Goal: Task Accomplishment & Management: Use online tool/utility

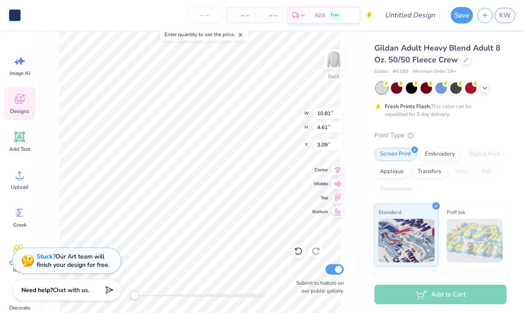
type input "11.00"
type input "4.83"
type input "3.00"
click at [24, 99] on icon at bounding box center [19, 98] width 13 height 13
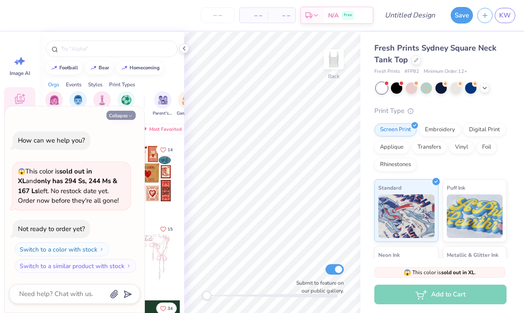
click at [127, 115] on button "Collapse" at bounding box center [120, 115] width 29 height 9
type textarea "x"
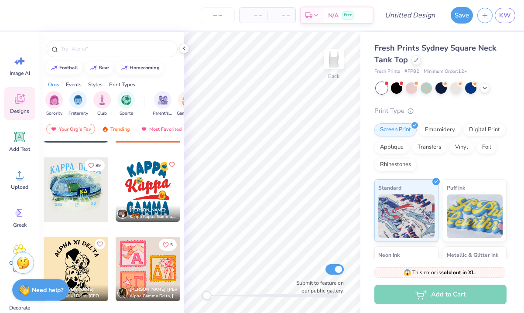
scroll to position [1581, 0]
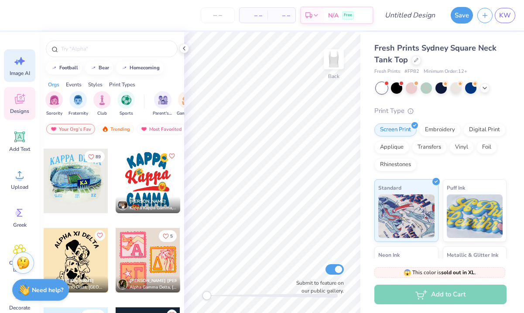
click at [22, 68] on div "Image AI" at bounding box center [19, 65] width 31 height 33
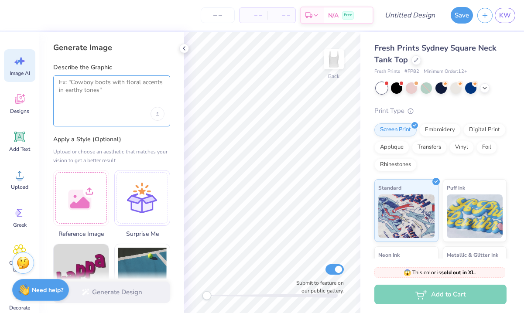
click at [95, 91] on textarea at bounding box center [112, 90] width 106 height 22
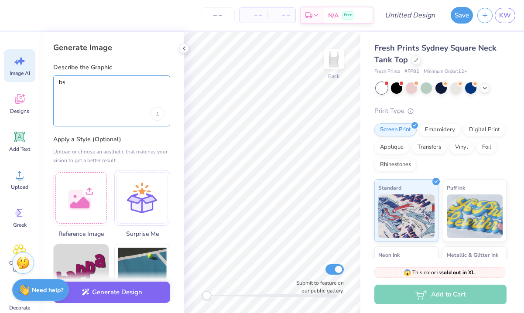
type textarea "b"
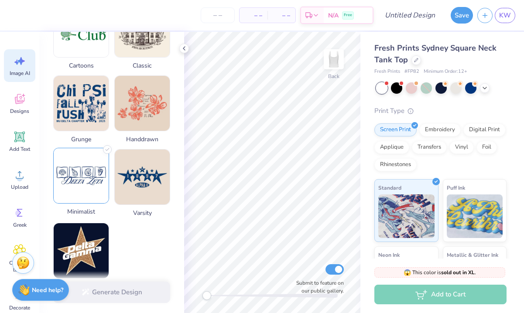
scroll to position [440, 0]
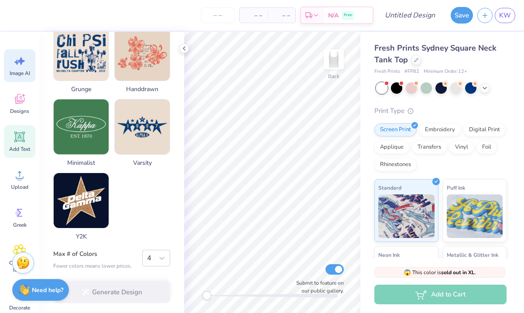
click at [18, 138] on icon at bounding box center [20, 137] width 8 height 8
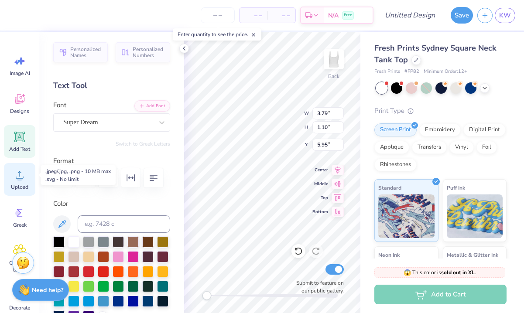
scroll to position [21, 0]
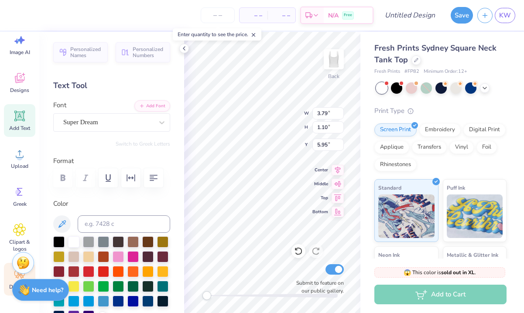
click at [15, 275] on icon at bounding box center [19, 274] width 13 height 13
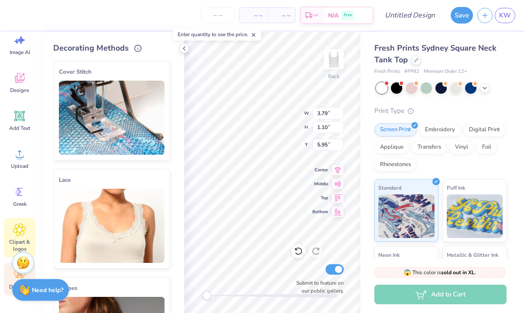
click at [17, 239] on span "Clipart & logos" at bounding box center [19, 246] width 29 height 14
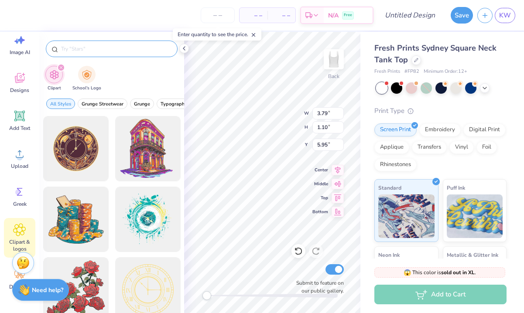
click at [82, 49] on input "text" at bounding box center [116, 48] width 112 height 9
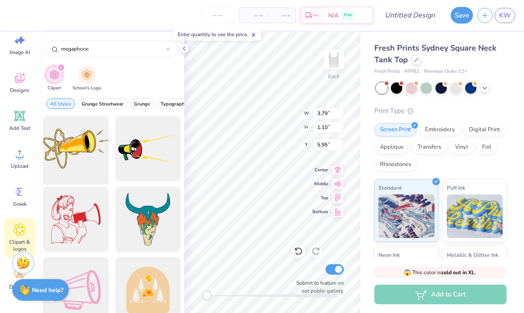
scroll to position [14, 0]
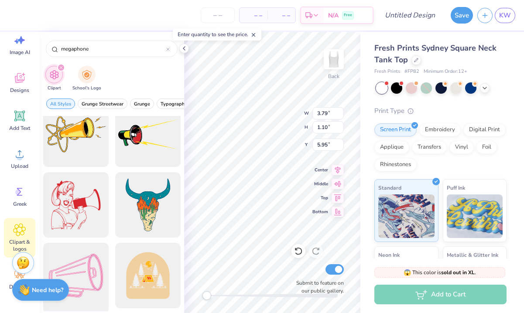
type input "megaphone"
click at [80, 284] on div at bounding box center [76, 276] width 72 height 72
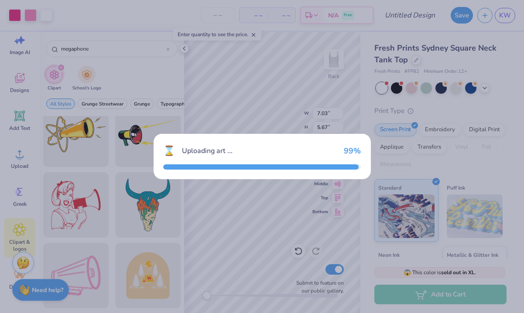
type input "7.03"
type input "5.67"
type input "3.00"
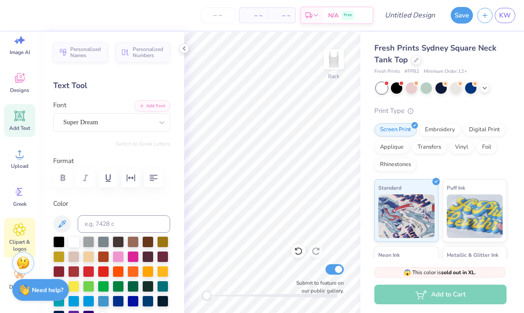
click at [23, 231] on icon at bounding box center [20, 230] width 12 height 12
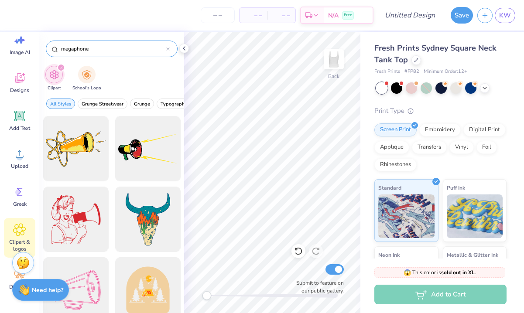
click at [117, 52] on input "megaphone" at bounding box center [113, 48] width 106 height 9
type input "m"
type input "speech"
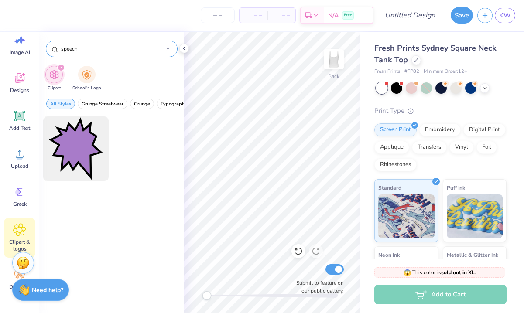
click at [168, 48] on icon at bounding box center [167, 49] width 3 height 3
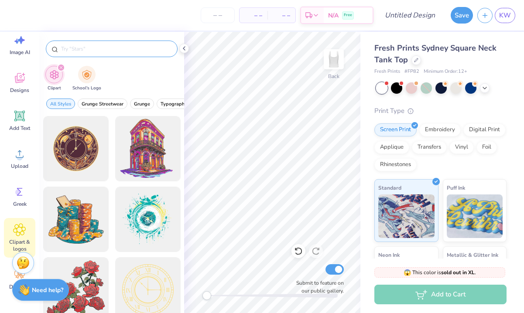
click at [137, 51] on input "text" at bounding box center [116, 48] width 112 height 9
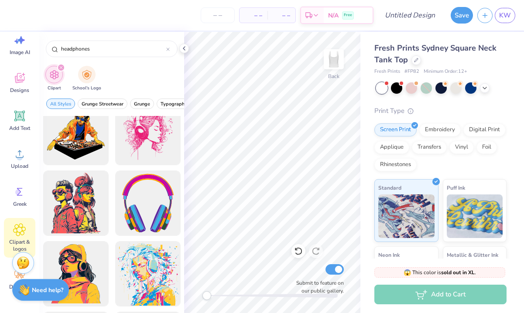
scroll to position [85, 0]
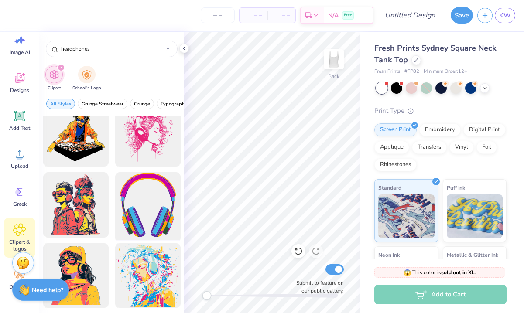
type input "headphones"
click at [128, 228] on div at bounding box center [148, 205] width 72 height 72
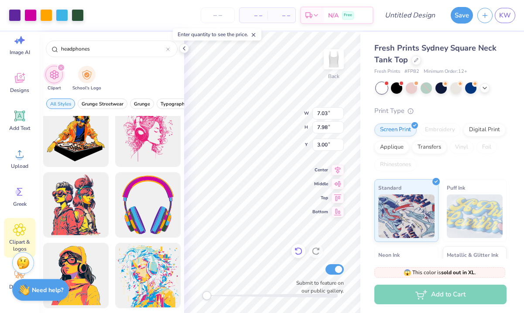
drag, startPoint x: 324, startPoint y: 269, endPoint x: 298, endPoint y: 245, distance: 35.5
click at [298, 245] on div "Submit to feature on our public gallery." at bounding box center [317, 269] width 52 height 51
type input "1.41"
type input "1.60"
type input "9.38"
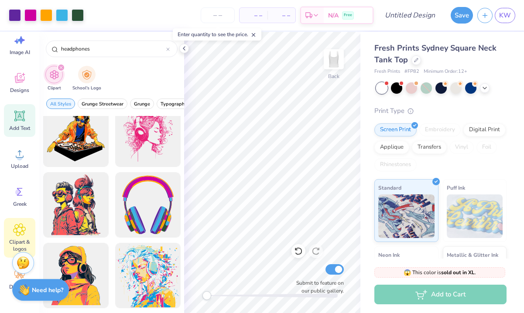
click at [21, 112] on icon at bounding box center [19, 115] width 13 height 13
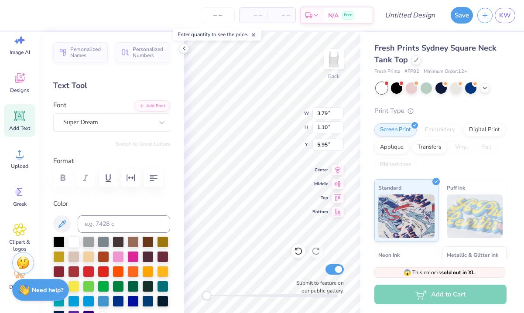
type textarea "T"
type textarea "nsshla"
click at [149, 125] on div "Super Dream" at bounding box center [108, 123] width 92 height 14
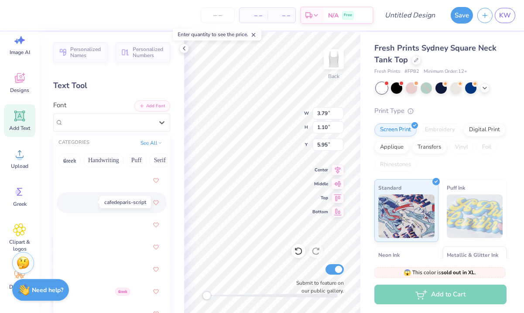
scroll to position [1240, 0]
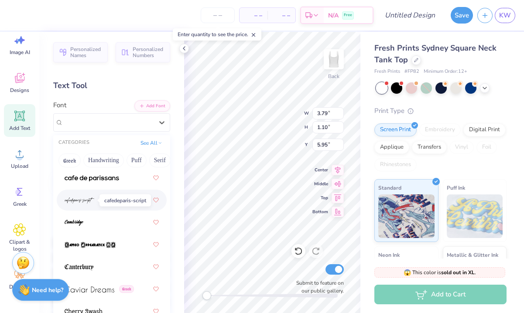
click at [81, 204] on span at bounding box center [80, 200] width 30 height 9
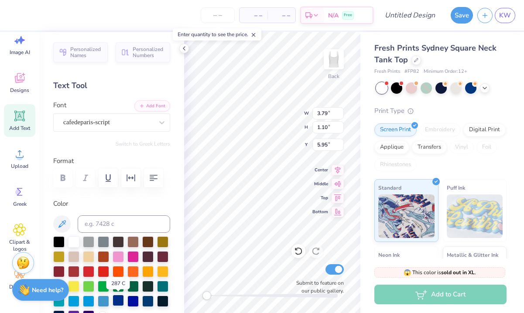
click at [119, 301] on div at bounding box center [118, 300] width 11 height 11
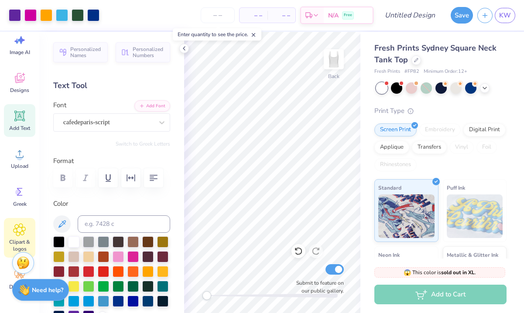
click at [19, 231] on icon at bounding box center [19, 229] width 5 height 5
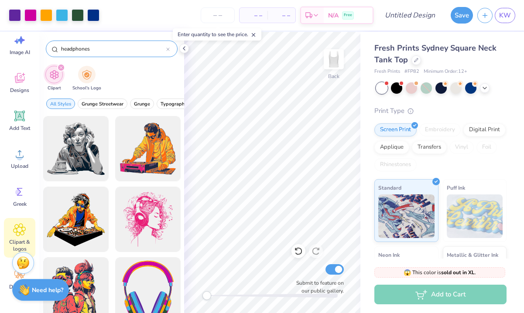
click at [167, 48] on icon at bounding box center [168, 49] width 3 height 3
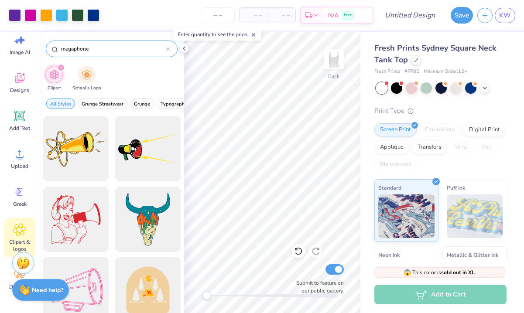
type input "megaphone"
click at [75, 281] on div at bounding box center [76, 290] width 72 height 72
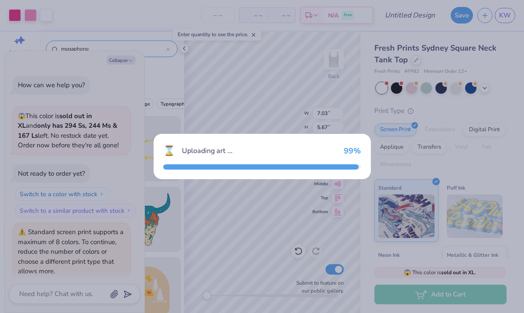
scroll to position [31, 0]
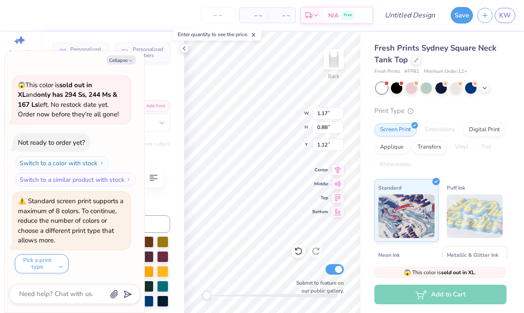
type textarea "x"
type input "0.64"
type input "0.73"
type input "0.76"
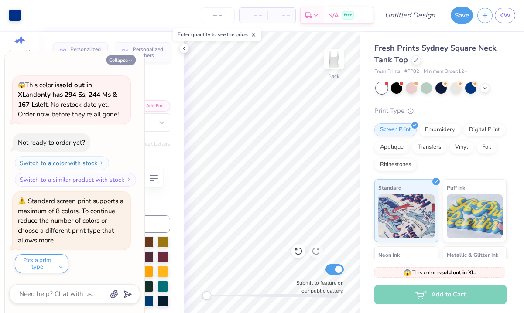
click at [127, 60] on button "Collapse" at bounding box center [120, 59] width 29 height 9
type textarea "x"
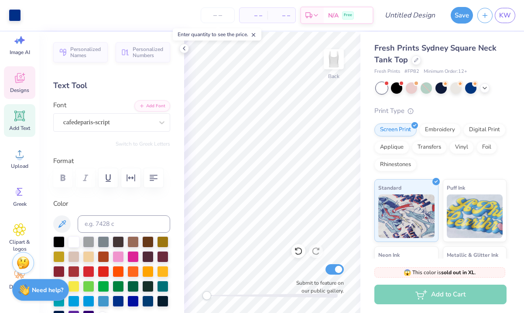
click at [25, 85] on div "Designs" at bounding box center [19, 82] width 31 height 33
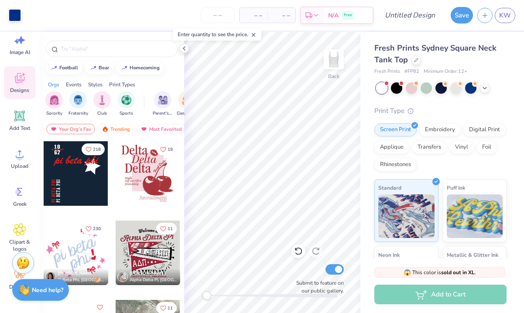
scroll to position [1172, 0]
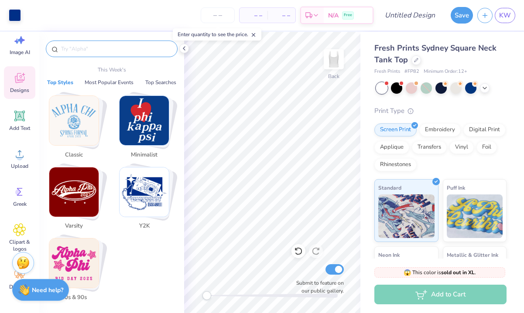
click at [96, 51] on input "text" at bounding box center [116, 48] width 112 height 9
click at [96, 49] on input "text" at bounding box center [116, 48] width 112 height 9
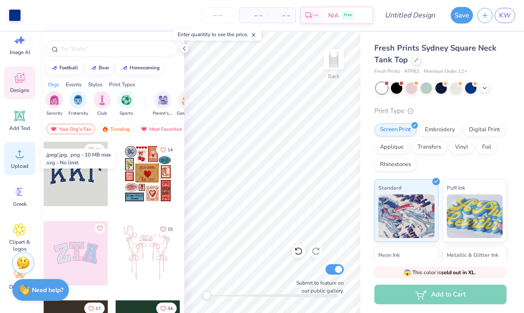
click at [16, 154] on icon at bounding box center [19, 153] width 13 height 13
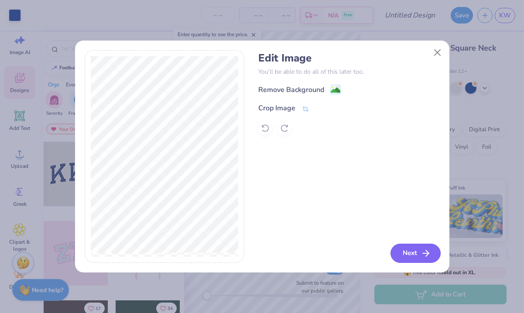
click at [421, 254] on icon "button" at bounding box center [425, 253] width 10 height 10
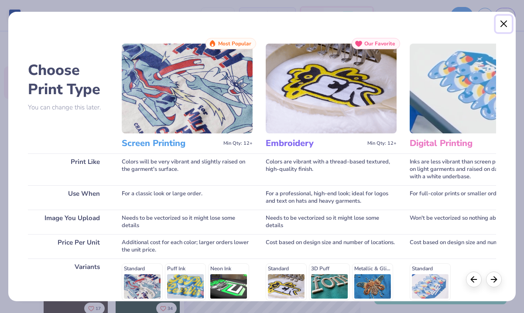
click at [505, 26] on button "Close" at bounding box center [503, 24] width 17 height 17
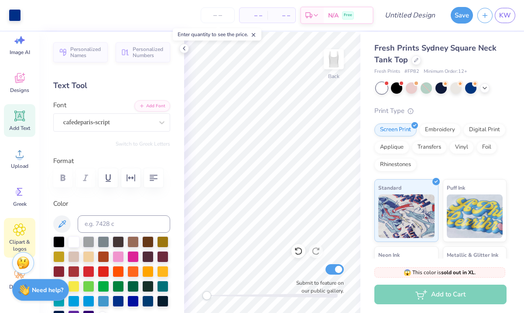
click at [15, 239] on span "Clipart & logos" at bounding box center [19, 246] width 29 height 14
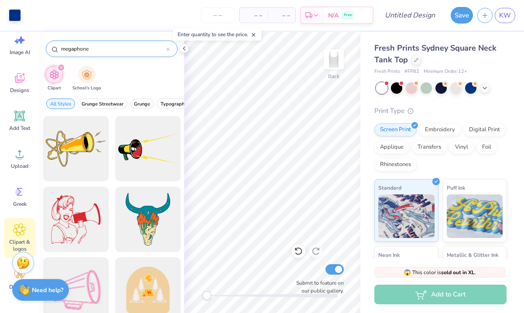
click at [128, 42] on div "megaphone" at bounding box center [112, 49] width 132 height 17
click at [167, 51] on div at bounding box center [167, 49] width 3 height 8
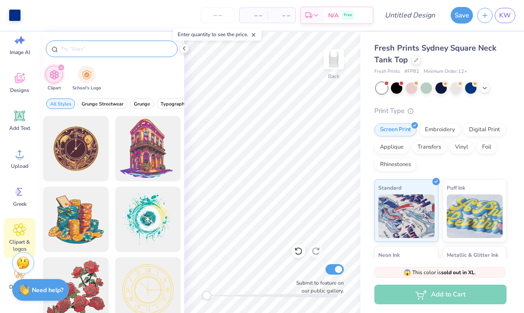
click at [150, 53] on input "text" at bounding box center [116, 48] width 112 height 9
type input "hearing"
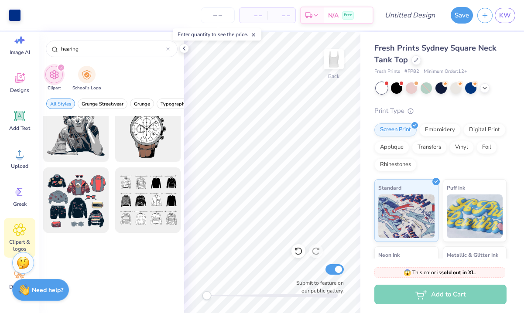
scroll to position [0, 0]
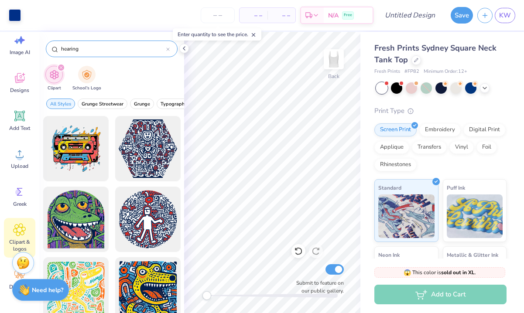
click at [168, 49] on icon at bounding box center [168, 49] width 3 height 3
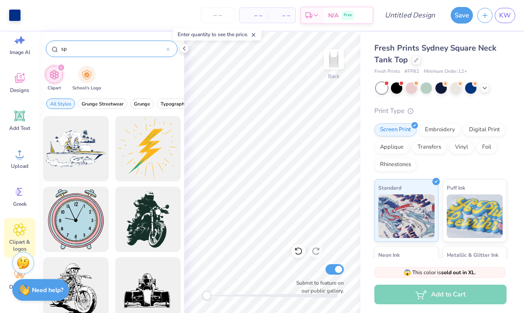
type input "s"
type input "lips"
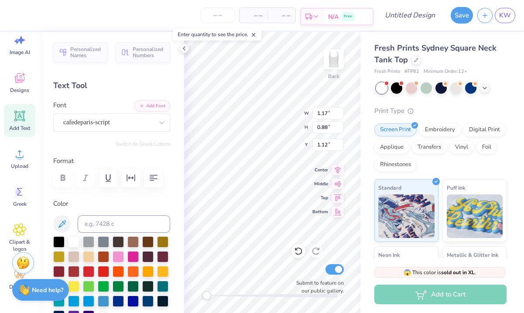
scroll to position [0, 6]
type textarea "communication sciences & disorders"
click at [314, 142] on div "Back W 6.65 6.65 " H 0.62 0.62 " Y 1.25 1.25 " Center Middle Top Bottom Submit …" at bounding box center [272, 172] width 176 height 281
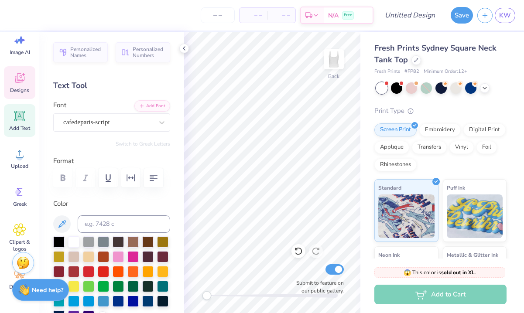
click at [24, 74] on icon at bounding box center [23, 74] width 3 height 3
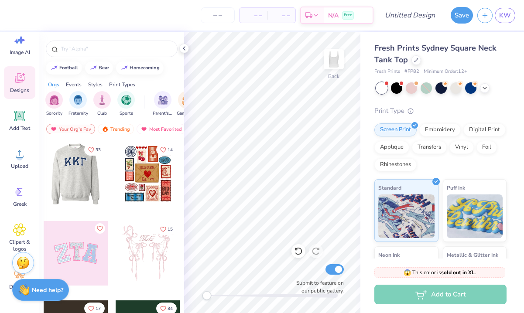
click at [83, 186] on div at bounding box center [76, 174] width 194 height 65
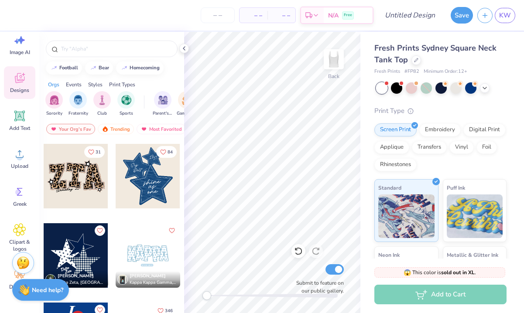
scroll to position [752, 0]
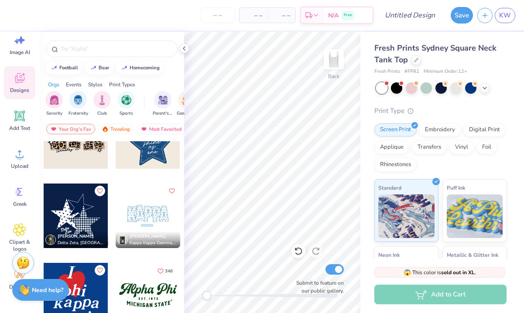
click at [139, 209] on div at bounding box center [148, 216] width 65 height 65
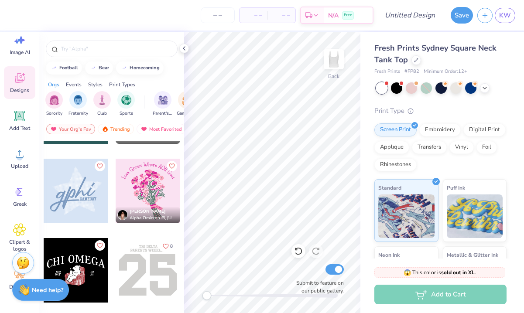
scroll to position [2603, 0]
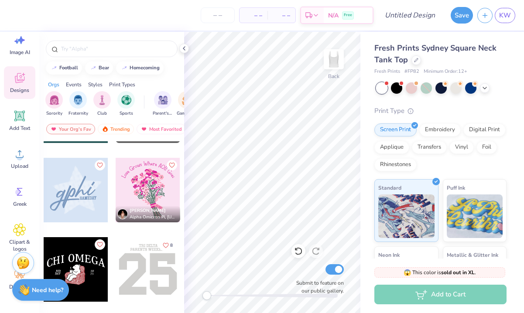
click at [81, 203] on div at bounding box center [76, 190] width 65 height 65
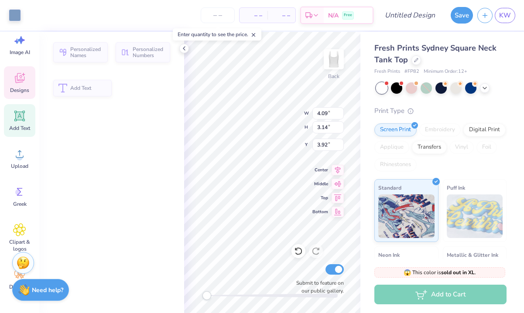
type input "4.09"
type input "3.14"
type input "3.92"
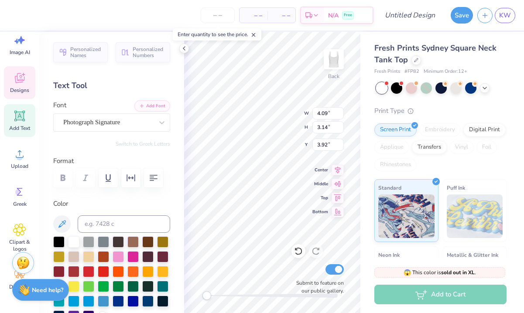
type textarea "g"
type textarea "c"
type textarea "CSD"
type input "7.03"
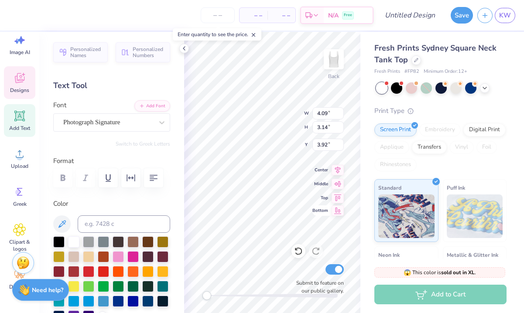
type input "3.16"
type input "3.86"
click at [322, 198] on div "Back W 7.03 7.03 " H 3.16 3.16 " Y 3.86 3.86 " Center Middle Top Bottom Submit …" at bounding box center [272, 172] width 176 height 281
click at [322, 195] on div "Back W 7.03 7.03 " H 3.16 3.16 " Y 3.86 3.86 " Center Middle Top Bottom Submit …" at bounding box center [272, 172] width 176 height 281
click at [313, 181] on div "Back W 7.03 7.03 " H 3.16 3.16 " Y 3.86 3.86 " Center Middle Top Bottom Submit …" at bounding box center [272, 172] width 176 height 281
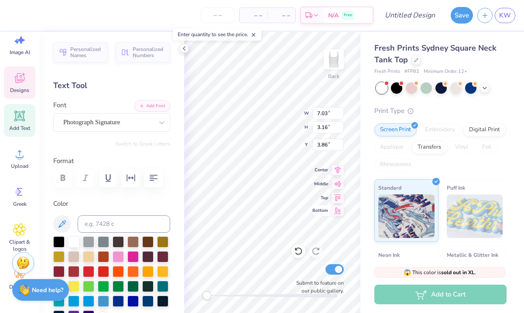
type input "1.48"
type input "0.32"
type input "5.76"
type textarea "G"
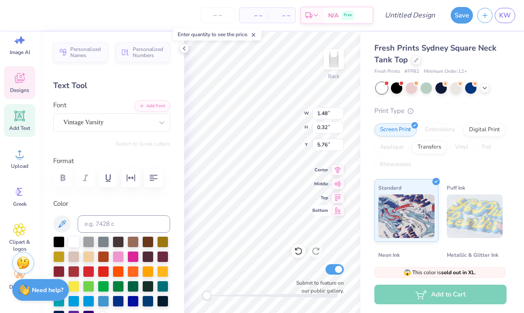
type textarea "UNIVERISTY OF WISCONSIN"
click at [314, 218] on div "Back W 1.48 1.48 " H 0.32 0.32 " Y 5.76 5.76 " Center Middle Top Bottom Submit …" at bounding box center [272, 172] width 176 height 281
type input "4.44"
type input "4.35"
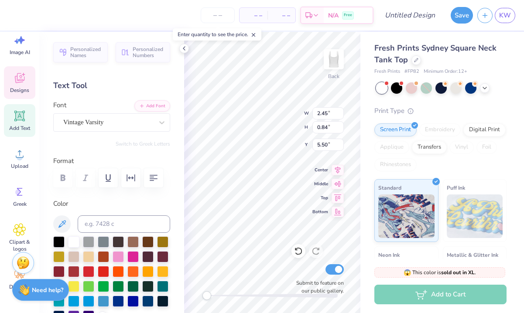
type input "3.00"
type input "2.69"
type input "1.21"
type input "4.55"
click at [19, 76] on icon at bounding box center [19, 78] width 13 height 13
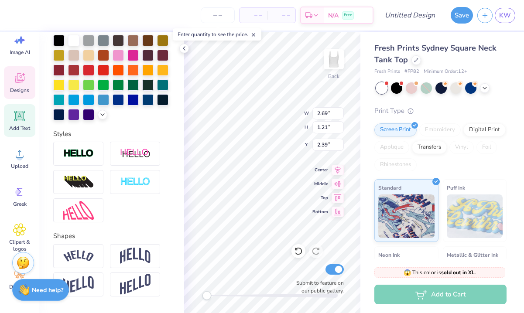
scroll to position [228, 0]
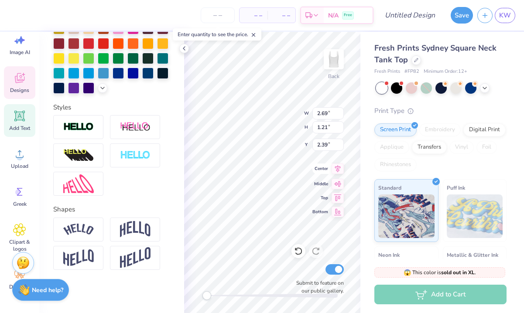
type input "2.45"
type input "0.84"
type input "3.61"
type textarea "UNIVERISTY OF WISCOSIN"
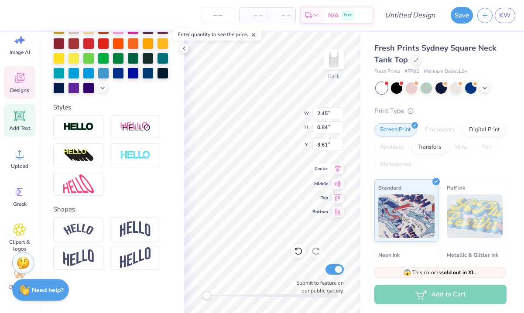
scroll to position [0, 1]
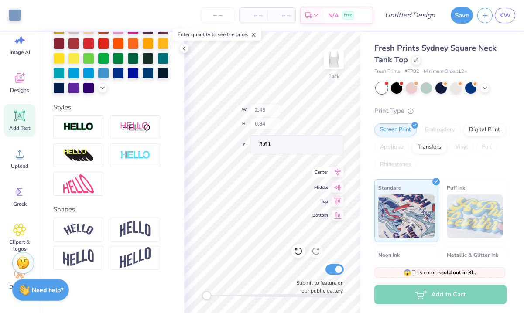
type input "4.44"
type input "4.35"
type input "0.83"
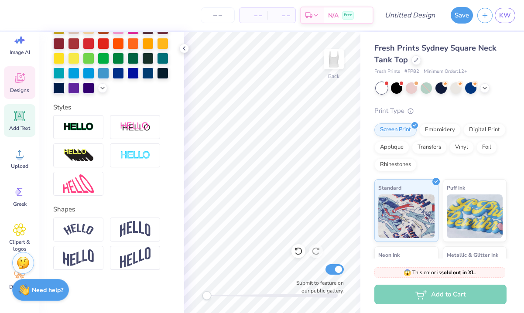
click at [18, 79] on icon at bounding box center [20, 78] width 10 height 10
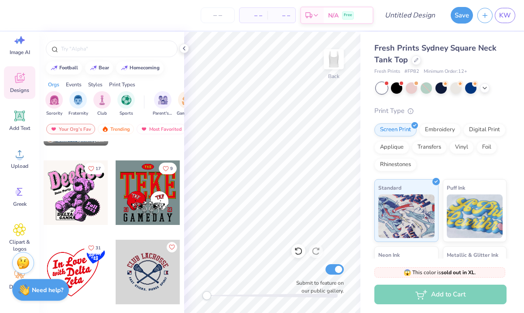
scroll to position [4491, 0]
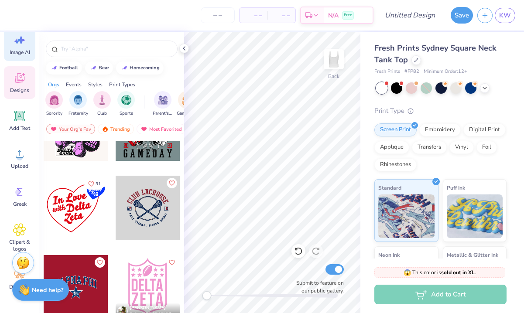
click at [18, 51] on span "Image AI" at bounding box center [20, 52] width 20 height 7
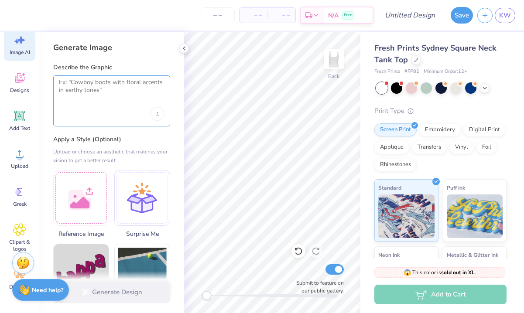
click at [92, 79] on textarea at bounding box center [112, 90] width 106 height 22
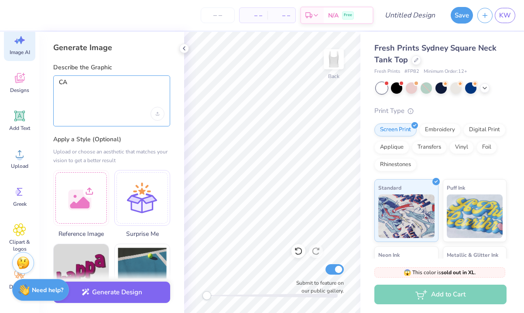
type textarea "C"
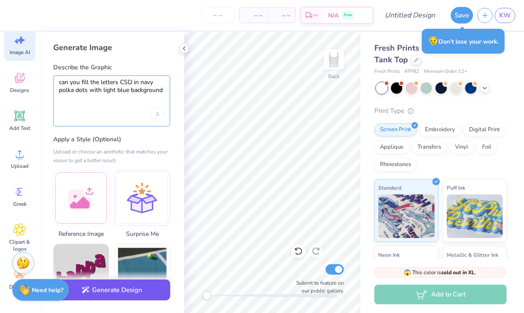
type textarea "can you fill the letters CSD in navy polka dots with light blue background"
click at [120, 289] on button "Generate Design" at bounding box center [111, 290] width 117 height 21
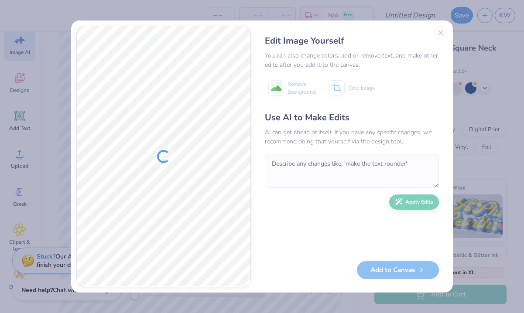
click at [441, 32] on div "Edit Image Yourself You can also change colors, add or remove text, and make ot…" at bounding box center [351, 157] width 191 height 262
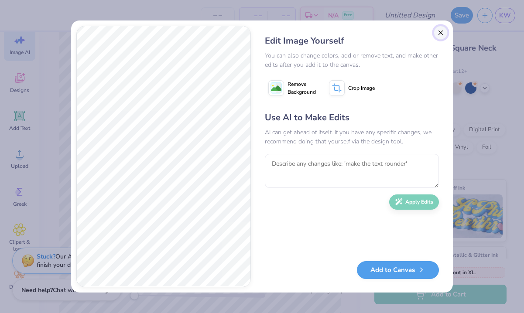
click at [438, 31] on button "Close" at bounding box center [441, 33] width 14 height 14
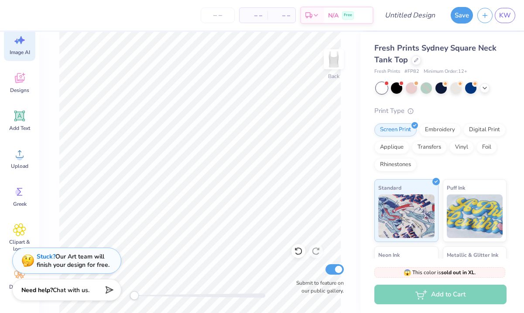
scroll to position [0, 20]
click at [15, 122] on icon at bounding box center [19, 115] width 13 height 13
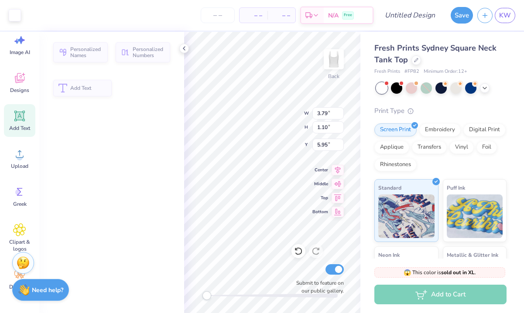
scroll to position [0, 0]
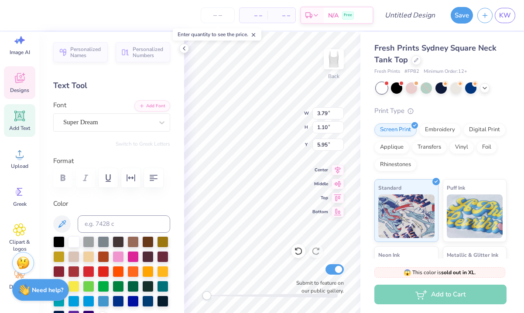
click at [21, 82] on icon at bounding box center [19, 78] width 13 height 13
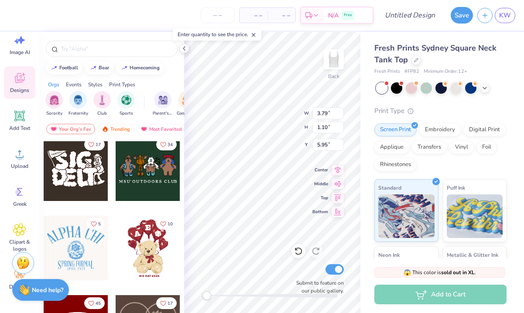
scroll to position [165, 0]
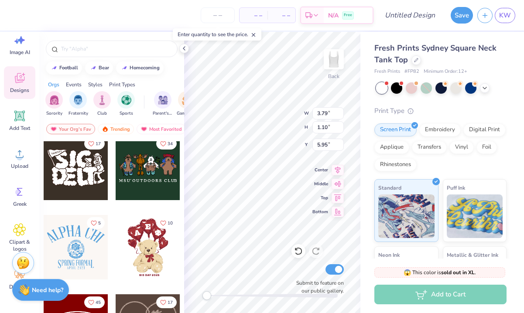
click at [23, 82] on icon at bounding box center [19, 78] width 13 height 13
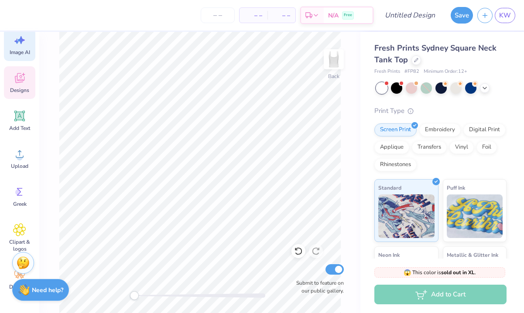
click at [23, 48] on div "Image AI" at bounding box center [19, 44] width 31 height 33
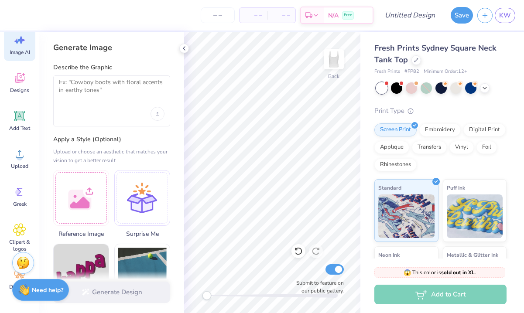
click at [97, 106] on div at bounding box center [111, 100] width 117 height 51
click at [96, 91] on textarea at bounding box center [112, 90] width 106 height 22
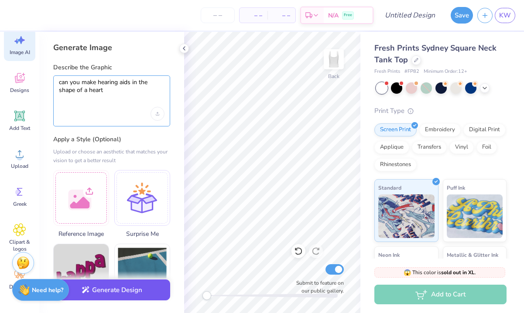
type textarea "can you make hearing aids in the shape of a heart"
click at [102, 294] on button "Generate Design" at bounding box center [111, 290] width 117 height 21
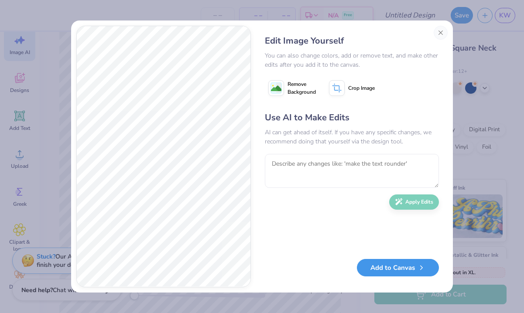
click at [429, 266] on button "Add to Canvas" at bounding box center [398, 268] width 82 height 18
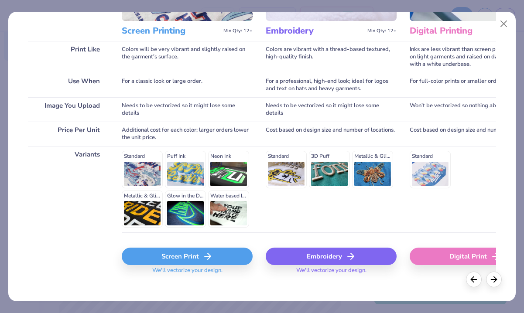
scroll to position [112, 0]
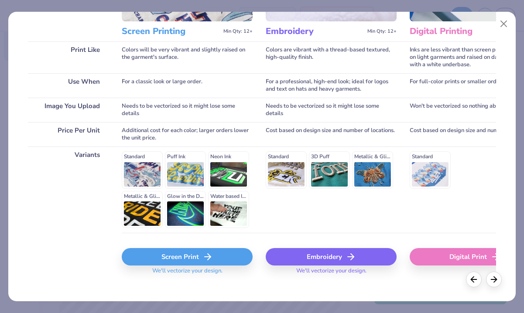
click at [210, 262] on icon at bounding box center [207, 257] width 10 height 10
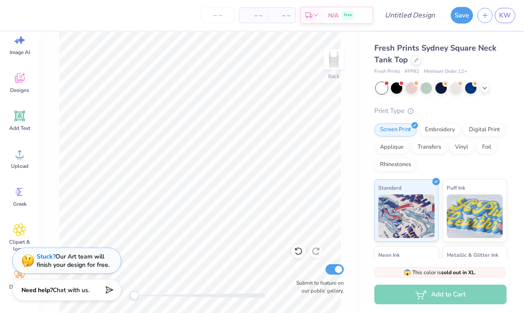
scroll to position [0, 0]
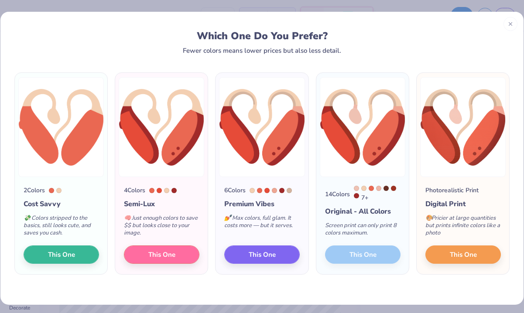
scroll to position [21, 0]
click at [364, 258] on div "14 Colors 7 + Original - All Colors Screen print can only print 8 colors maximu…" at bounding box center [362, 225] width 92 height 97
click at [509, 26] on div at bounding box center [510, 23] width 14 height 14
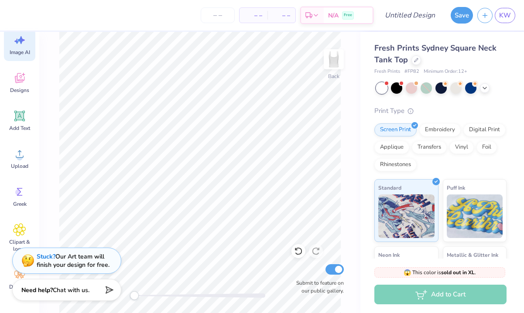
click at [23, 44] on icon at bounding box center [19, 40] width 13 height 13
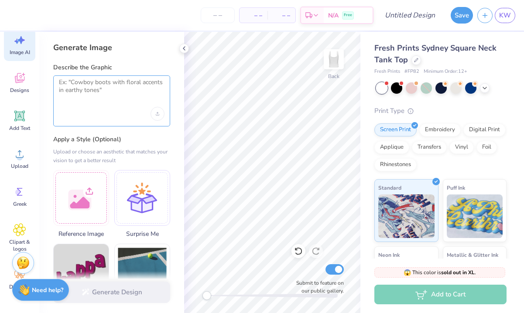
click at [107, 92] on textarea at bounding box center [112, 90] width 106 height 22
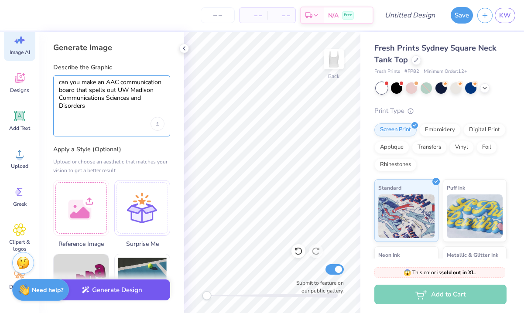
type textarea "can you make an AAC communication board that spells out UW Madison Communicatio…"
click at [115, 288] on button "Generate Design" at bounding box center [111, 290] width 117 height 21
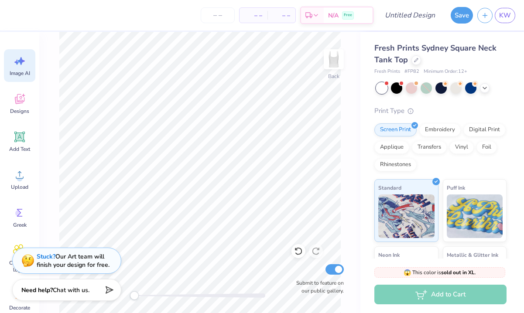
scroll to position [0, 20]
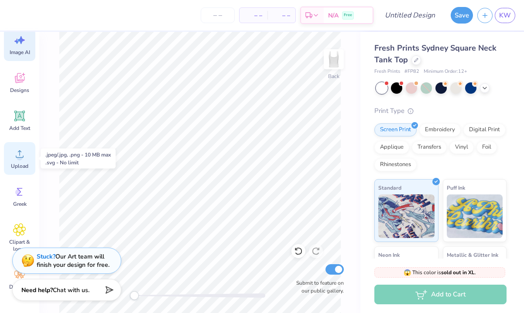
click at [33, 163] on div "Upload" at bounding box center [19, 158] width 31 height 33
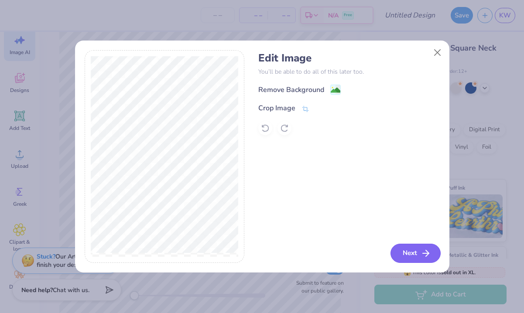
click at [410, 250] on button "Next" at bounding box center [415, 253] width 50 height 19
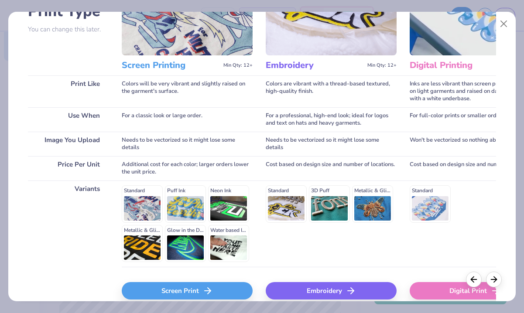
scroll to position [122, 0]
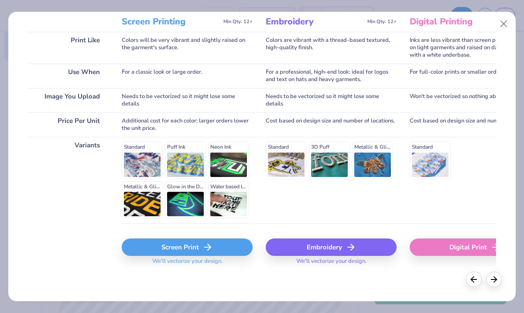
click at [195, 247] on div "Screen Print" at bounding box center [187, 247] width 131 height 17
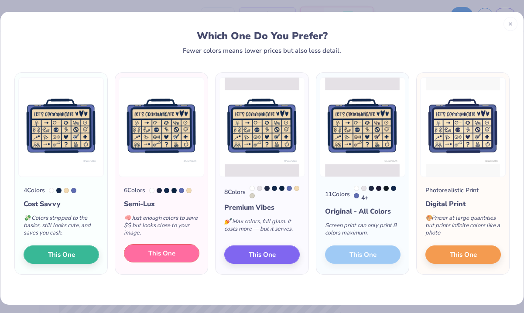
click at [144, 263] on button "This One" at bounding box center [161, 253] width 75 height 18
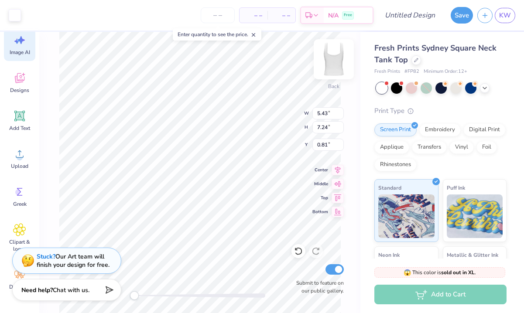
type input "0.66"
type input "0.47"
type input "4.39"
type input "5.43"
type input "7.24"
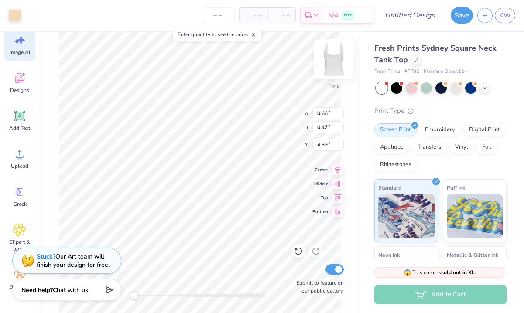
type input "0.81"
type input "0.35"
type input "0.32"
type input "4.47"
type input "5.43"
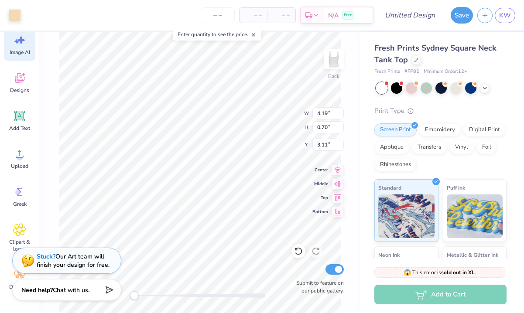
type input "7.24"
type input "0.81"
type input "0.06"
type input "0.13"
type input "4.56"
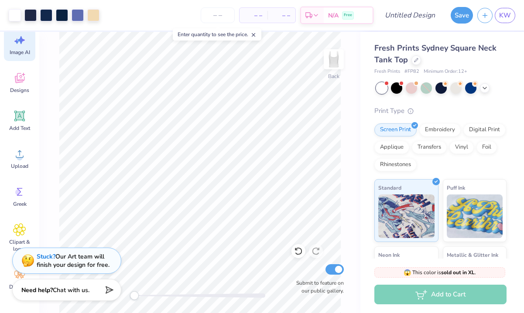
click at [251, 313] on html "Art colors – – Per Item – – Total Est. Delivery N/A Free Design Title Save KW I…" at bounding box center [262, 156] width 524 height 313
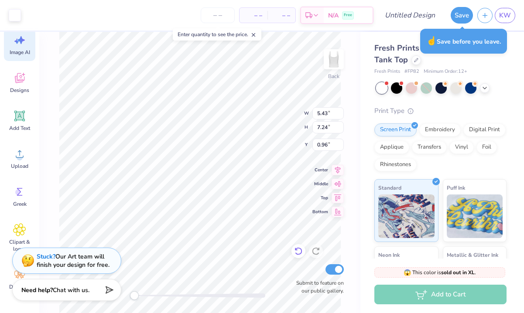
click at [297, 253] on icon at bounding box center [298, 251] width 9 height 9
click at [297, 252] on icon at bounding box center [298, 251] width 9 height 9
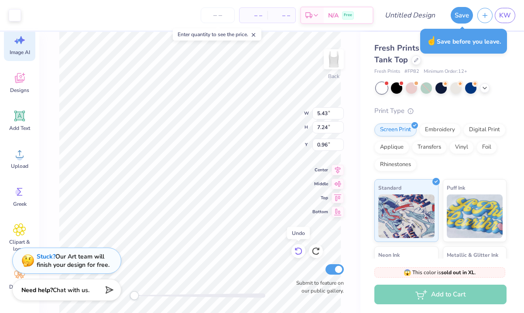
click at [297, 252] on icon at bounding box center [298, 251] width 9 height 9
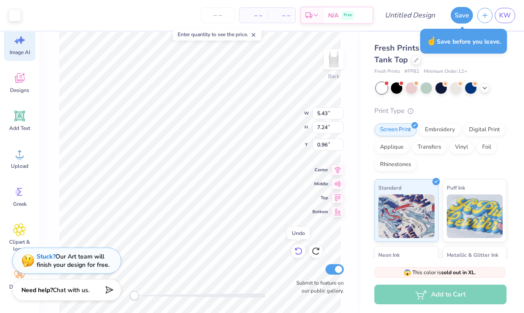
click at [297, 252] on icon at bounding box center [298, 251] width 9 height 9
drag, startPoint x: 298, startPoint y: 250, endPoint x: 315, endPoint y: 251, distance: 17.0
click at [298, 250] on icon at bounding box center [298, 251] width 9 height 9
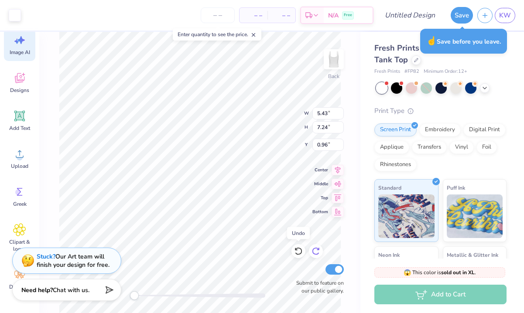
click at [298, 250] on icon at bounding box center [298, 251] width 9 height 9
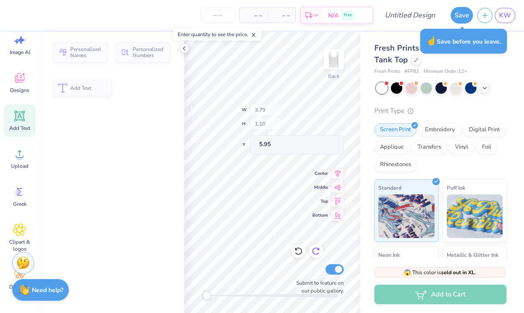
type input "3.79"
type input "1.10"
type input "5.95"
click at [315, 252] on icon at bounding box center [315, 251] width 9 height 9
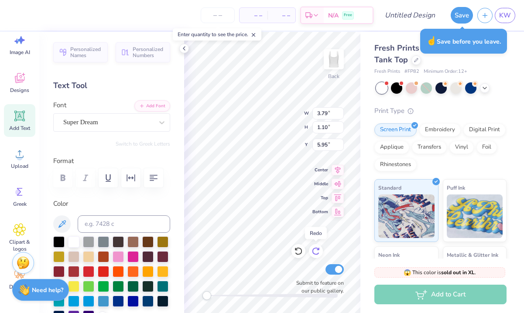
click at [315, 252] on icon at bounding box center [315, 251] width 9 height 9
click at [362, 154] on div "Fresh Prints Sydney Square Neck Tank Top Fresh Prints # FP82 Minimum Order: 12 …" at bounding box center [442, 204] width 164 height 345
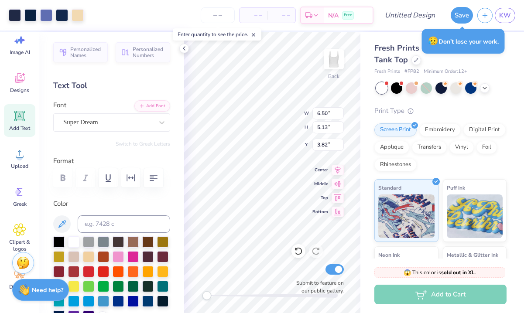
type input "1.21"
type input "0.93"
type input "1.59"
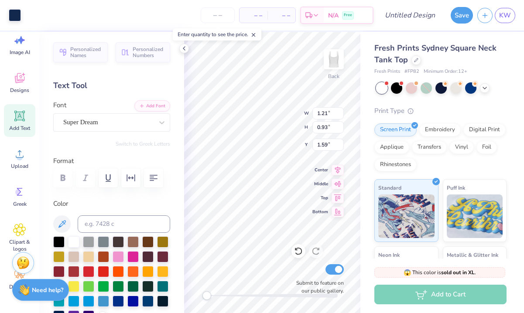
type input "2.42"
type input "1.90"
type input "1.10"
type input "0.67"
type input "0.47"
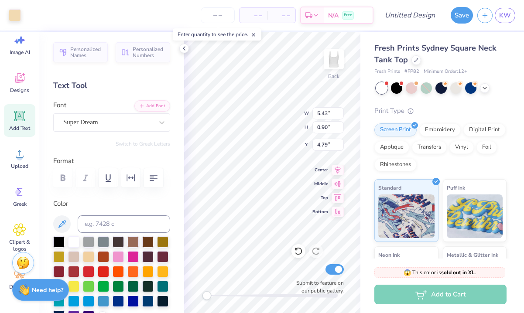
type input "1.73"
type input "0.20"
type input "0.44"
type input "5.06"
click at [302, 253] on icon at bounding box center [298, 251] width 9 height 9
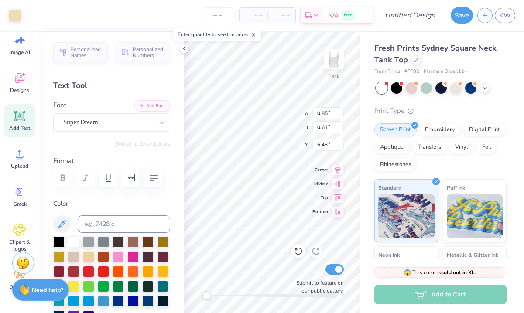
type input "0.23"
type input "0.39"
type input "5.09"
type input "0.86"
type input "0.65"
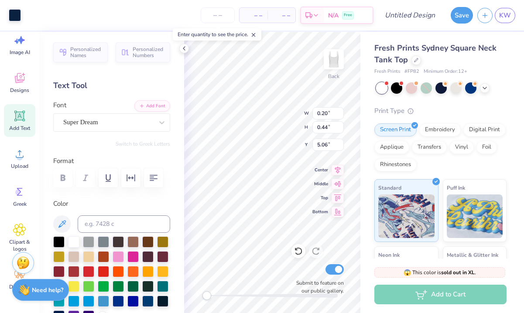
type input "7.11"
type input "0.54"
type input "0.45"
type input "5.04"
click at [20, 80] on icon at bounding box center [20, 78] width 10 height 10
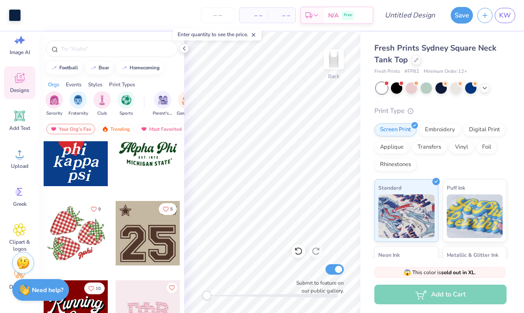
scroll to position [883, 0]
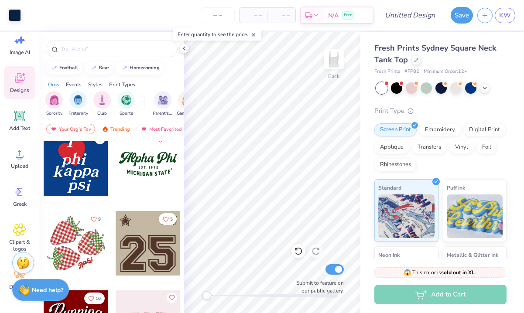
click at [138, 172] on div at bounding box center [148, 164] width 65 height 65
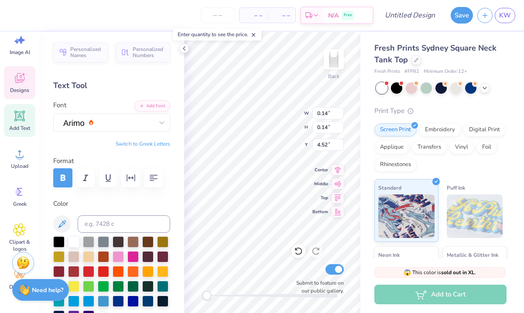
type input "3.96"
type input "0.59"
type input "4.62"
type textarea "M"
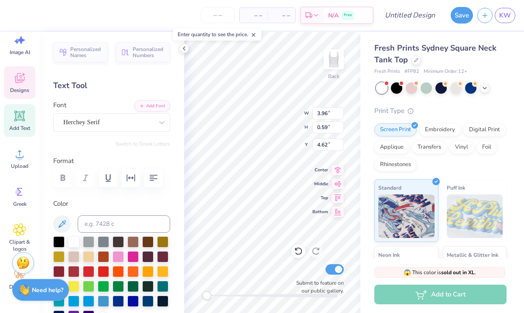
scroll to position [0, 2]
type textarea "UW MADISON"
type textarea "A"
type textarea "N"
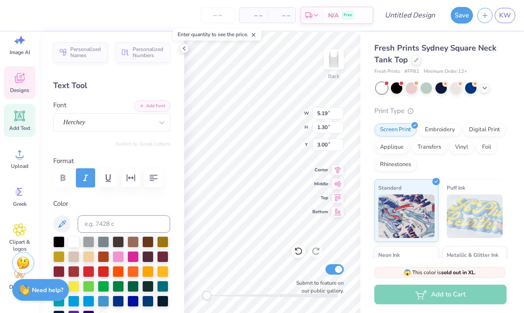
type textarea "n"
type textarea "CS&D"
type input "3.11"
type input "0.54"
type input "4.61"
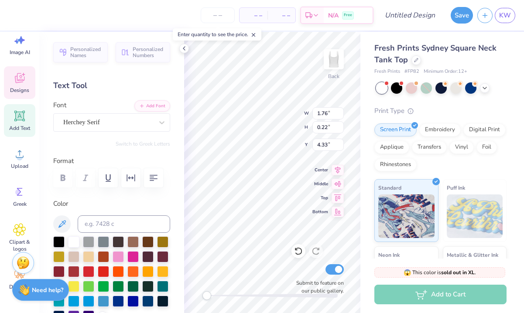
type textarea "E"
type textarea "lets communicate"
type input "2.77"
type input "0.19"
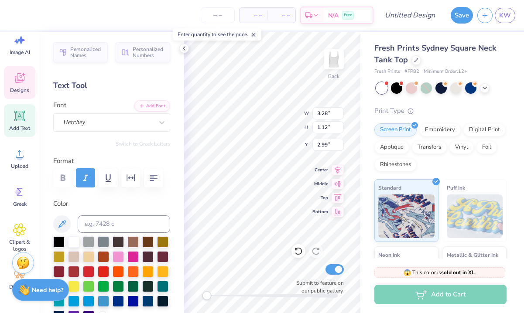
type input "4.34"
type input "3.11"
type input "0.54"
type input "4.61"
type input "3.28"
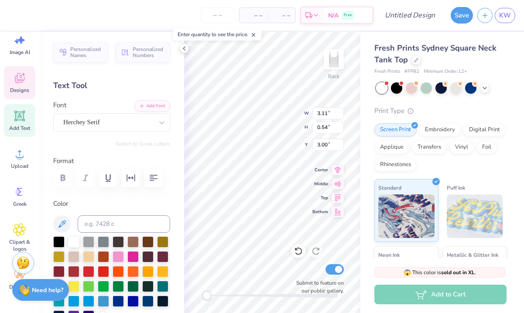
type input "1.12"
type input "1.70"
click at [18, 239] on span "Clipart & logos" at bounding box center [19, 246] width 29 height 14
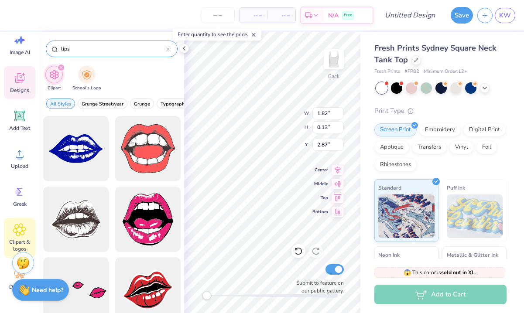
click at [167, 50] on icon at bounding box center [167, 49] width 3 height 3
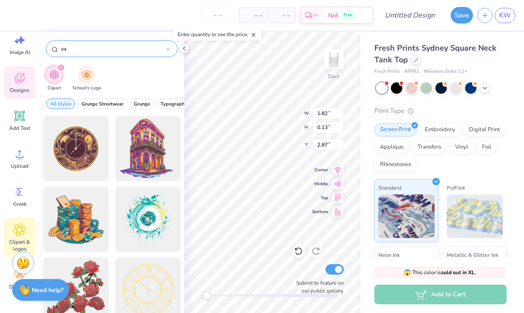
type input "e"
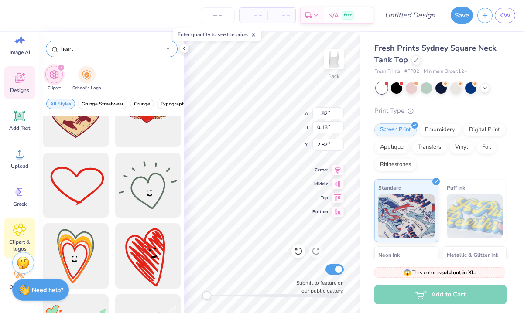
scroll to position [458, 0]
type input "heart"
click at [90, 199] on div at bounding box center [76, 185] width 72 height 72
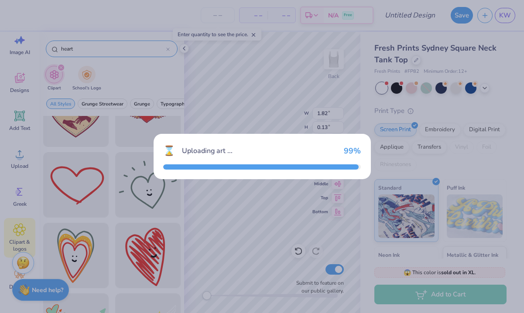
type input "7.03"
type input "5.03"
type input "3.00"
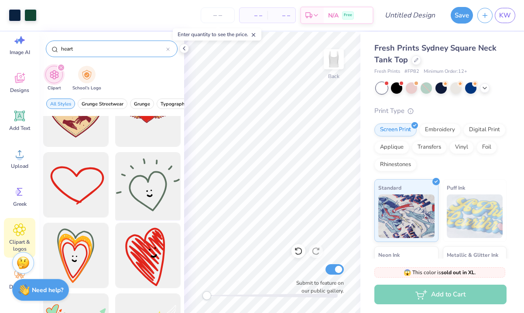
click at [166, 191] on div at bounding box center [148, 185] width 72 height 72
